Goal: Find specific page/section: Find specific page/section

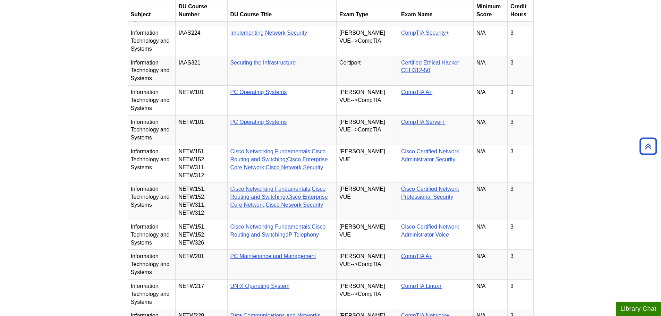
scroll to position [2491, 0]
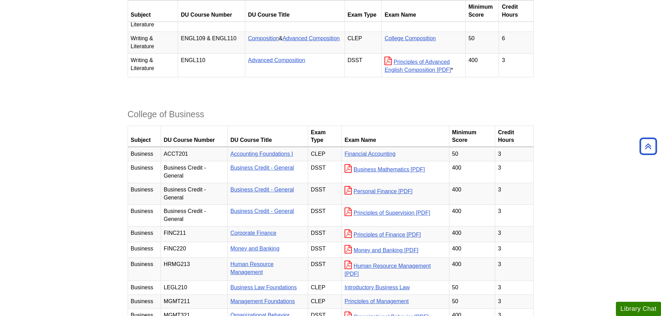
click at [40, 158] on body "Skip to Main Content DU Testing Services My Davenport DU Library Library Guides…" at bounding box center [330, 211] width 661 height 3117
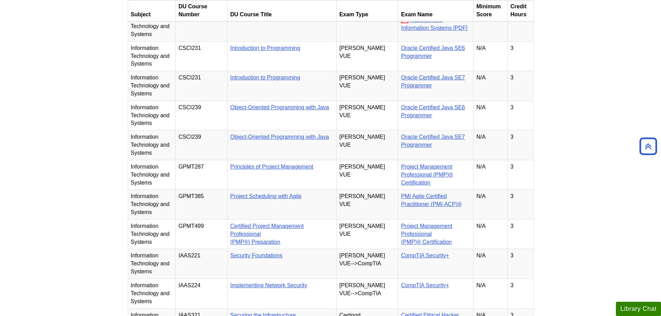
scroll to position [2232, 0]
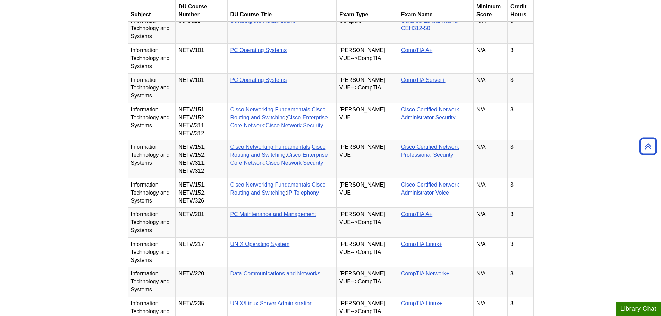
scroll to position [2532, 0]
